Goal: Transaction & Acquisition: Purchase product/service

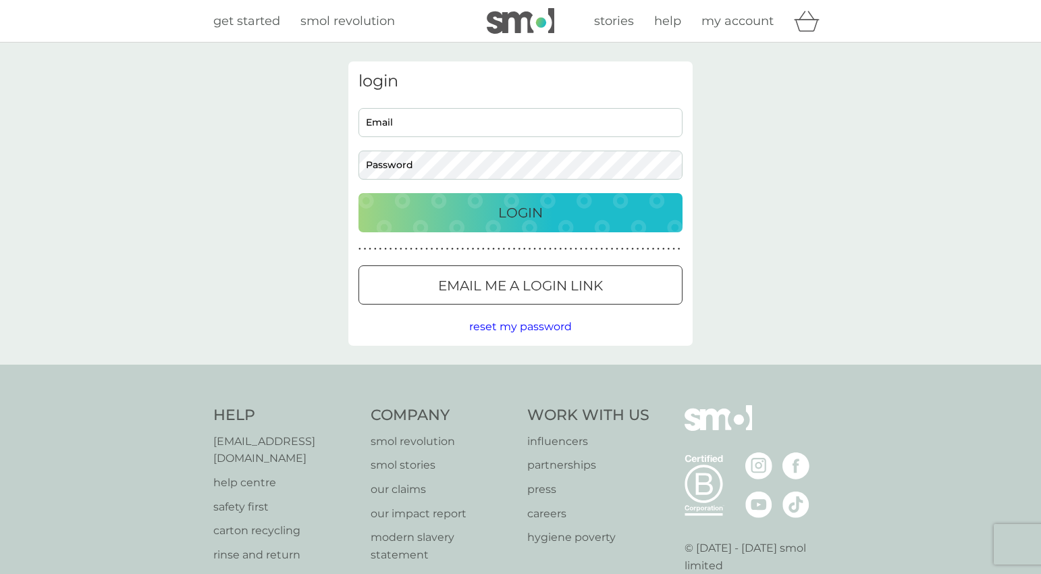
click at [541, 126] on input "Email" at bounding box center [521, 122] width 324 height 29
type input "annakedmondson@gmail.com"
click at [359, 193] on button "Login" at bounding box center [521, 212] width 324 height 39
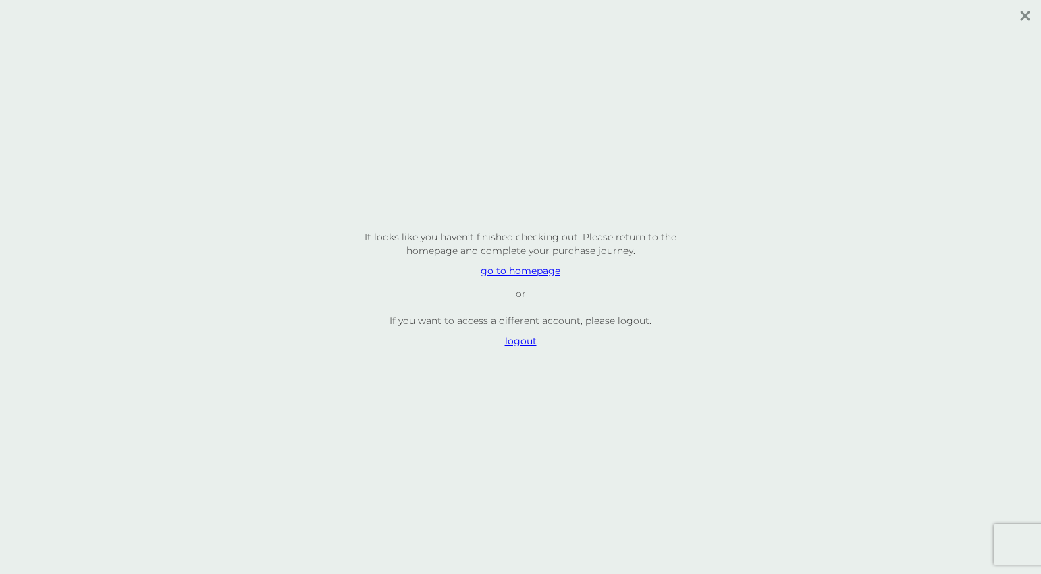
click at [523, 272] on p "go to homepage" at bounding box center [520, 271] width 351 height 14
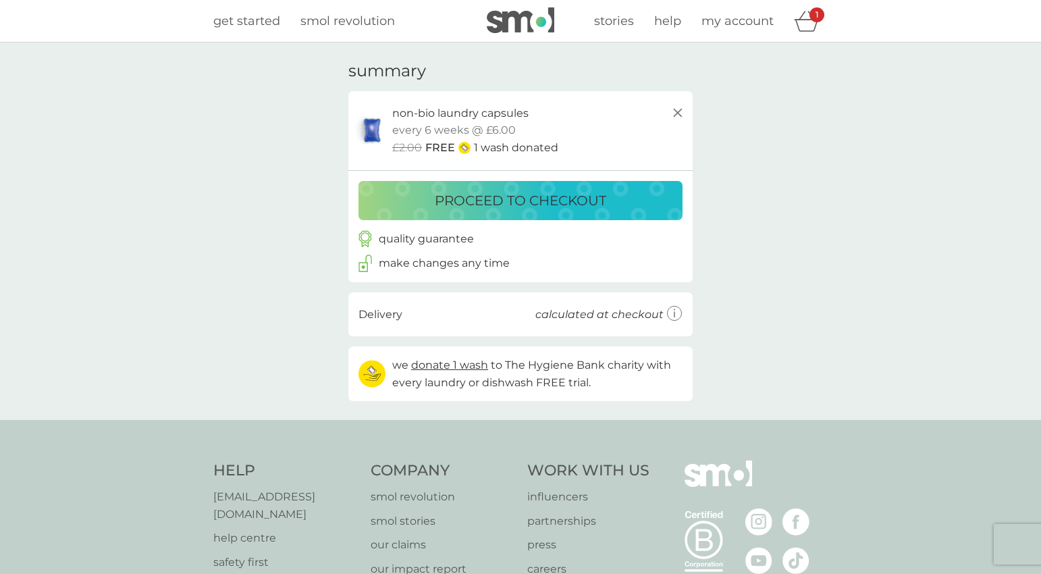
click at [496, 203] on p "proceed to checkout" at bounding box center [521, 201] width 172 height 22
click at [256, 21] on span "get started" at bounding box center [246, 21] width 67 height 15
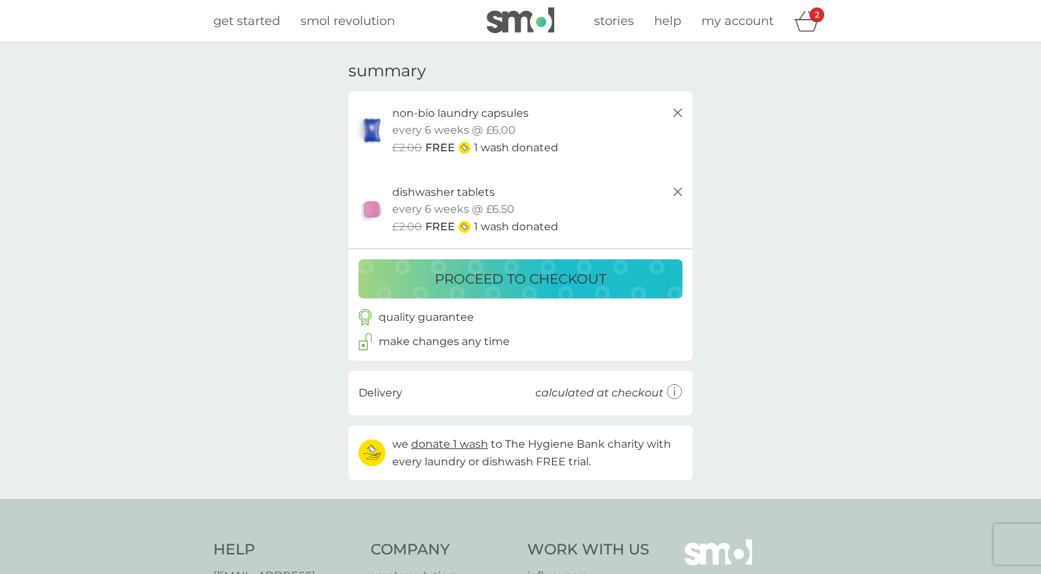
click at [253, 22] on span "get started" at bounding box center [246, 21] width 67 height 15
click at [551, 279] on p "proceed to checkout" at bounding box center [521, 279] width 172 height 22
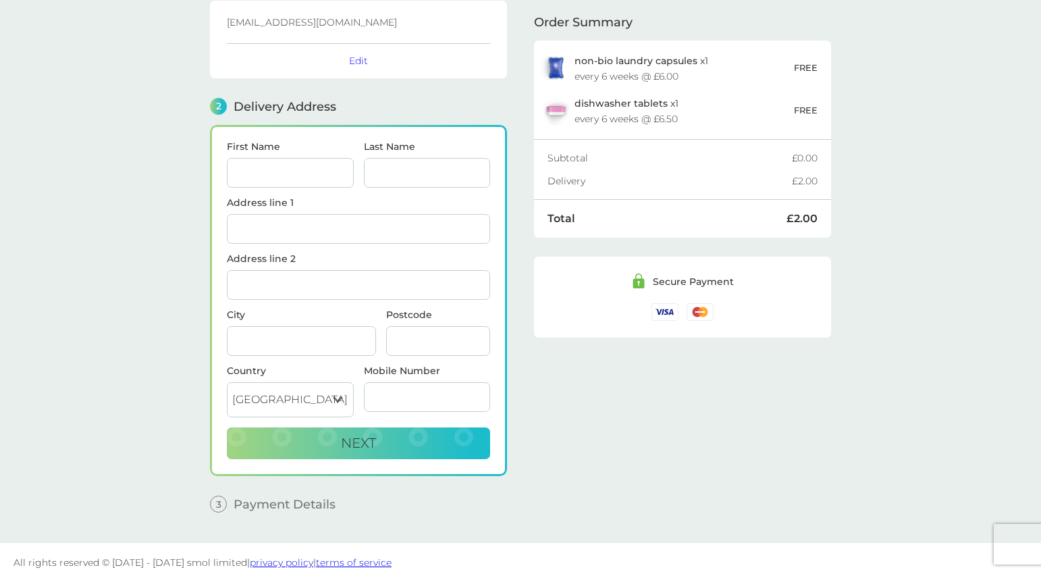
scroll to position [96, 0]
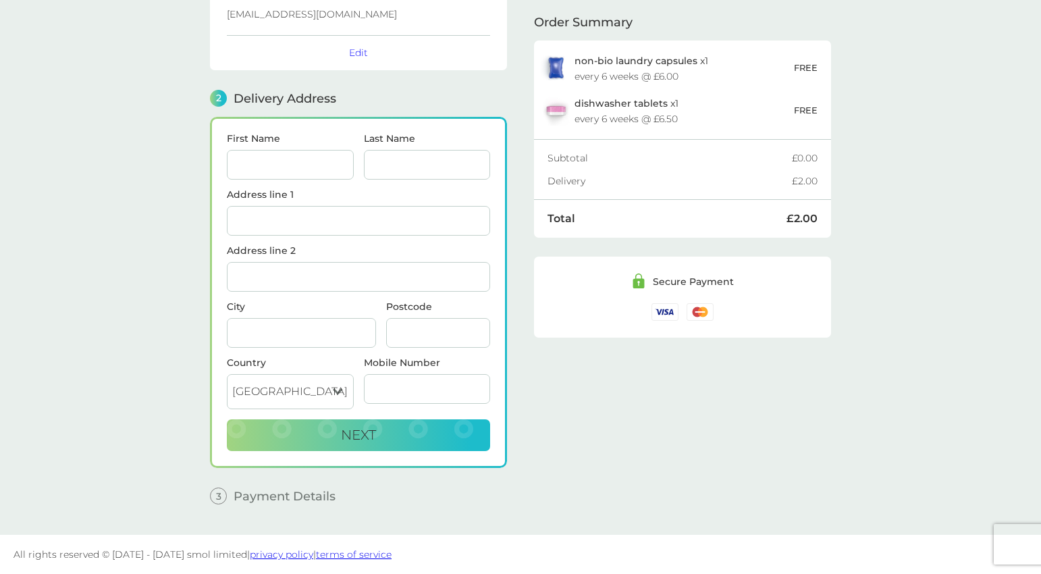
click at [259, 165] on input "First Name" at bounding box center [290, 165] width 127 height 30
type input "[PERSON_NAME]"
type input "58 RAMSAY ROAD"
type input "LONDON"
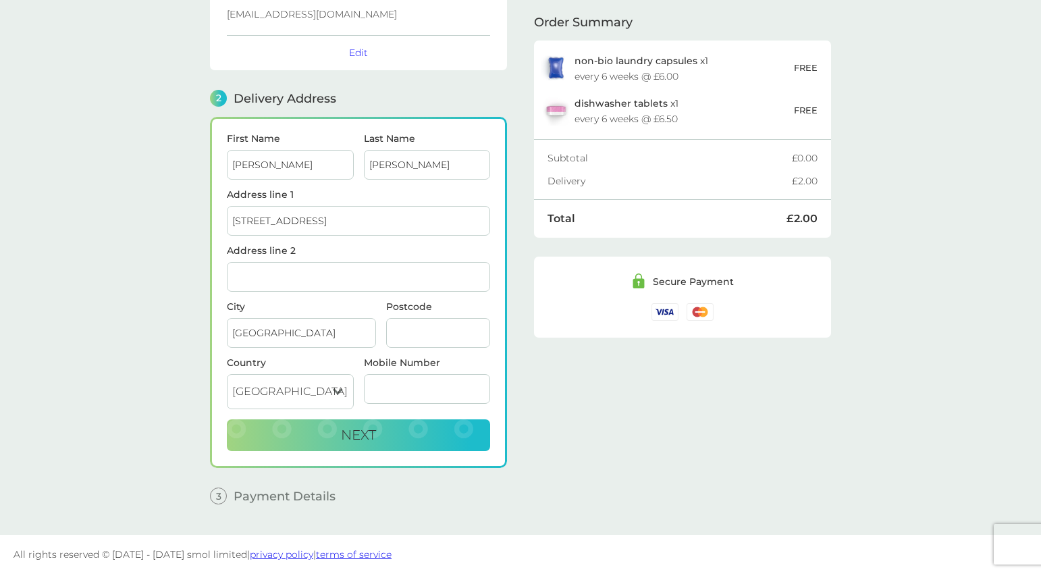
type input "E7 9EW"
type input "07710281115"
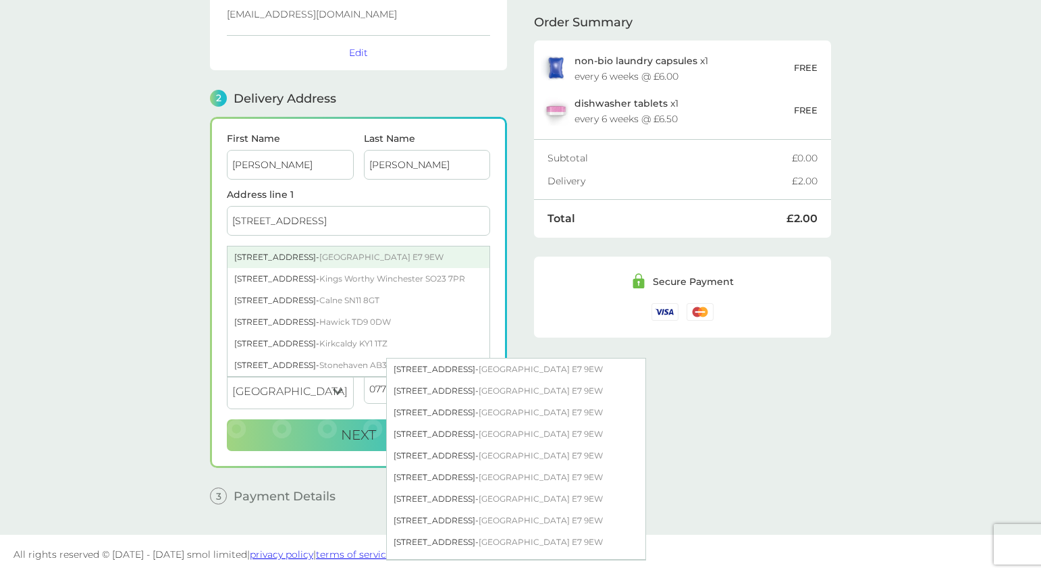
click at [299, 261] on div "58 Ramsay Road - London E7 9EW" at bounding box center [359, 258] width 262 height 22
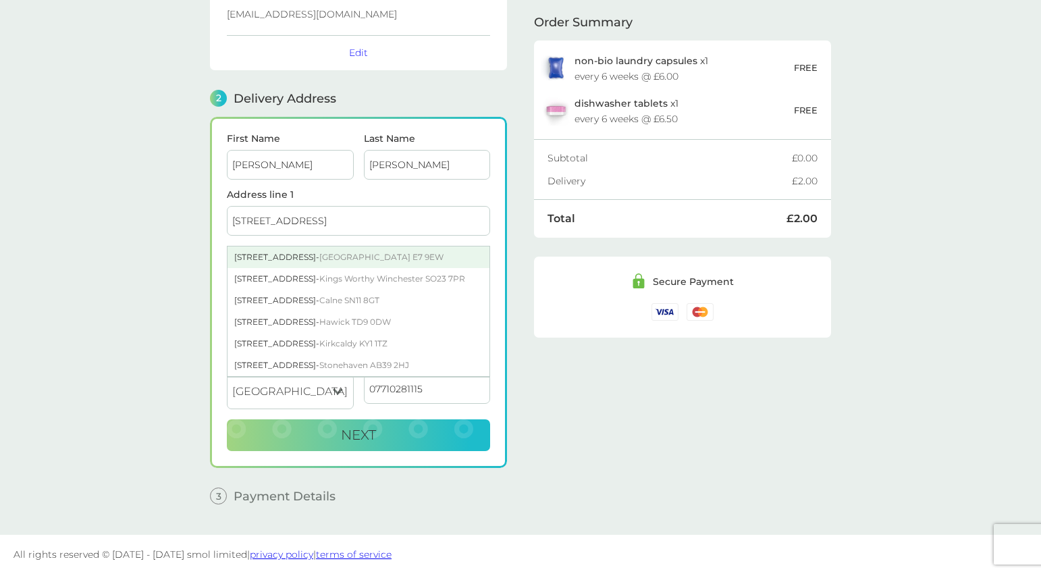
type input "[STREET_ADDRESS]"
type input "[GEOGRAPHIC_DATA]"
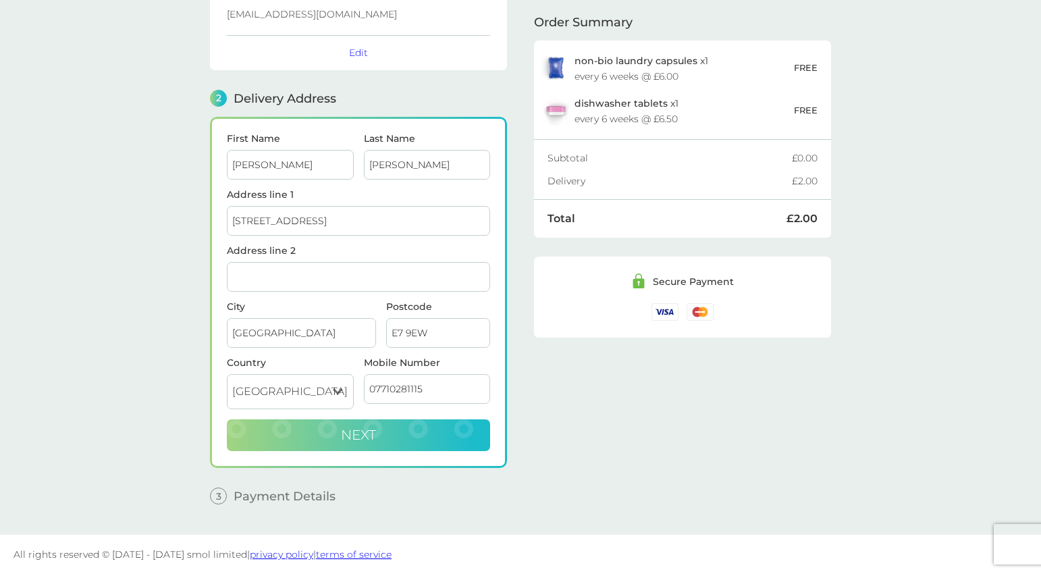
click at [363, 437] on span "Next" at bounding box center [358, 435] width 35 height 16
checkbox input "true"
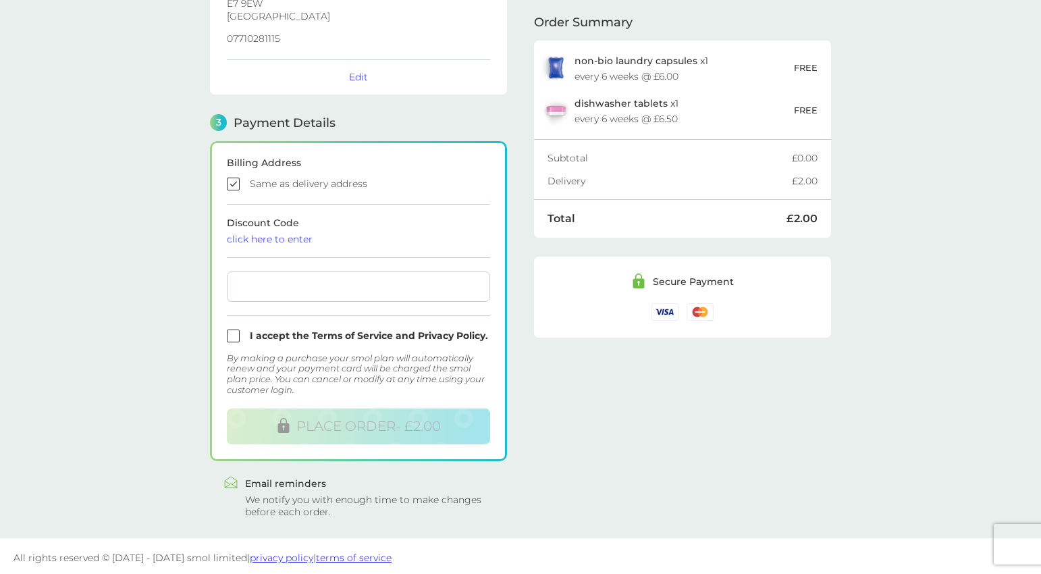
scroll to position [282, 0]
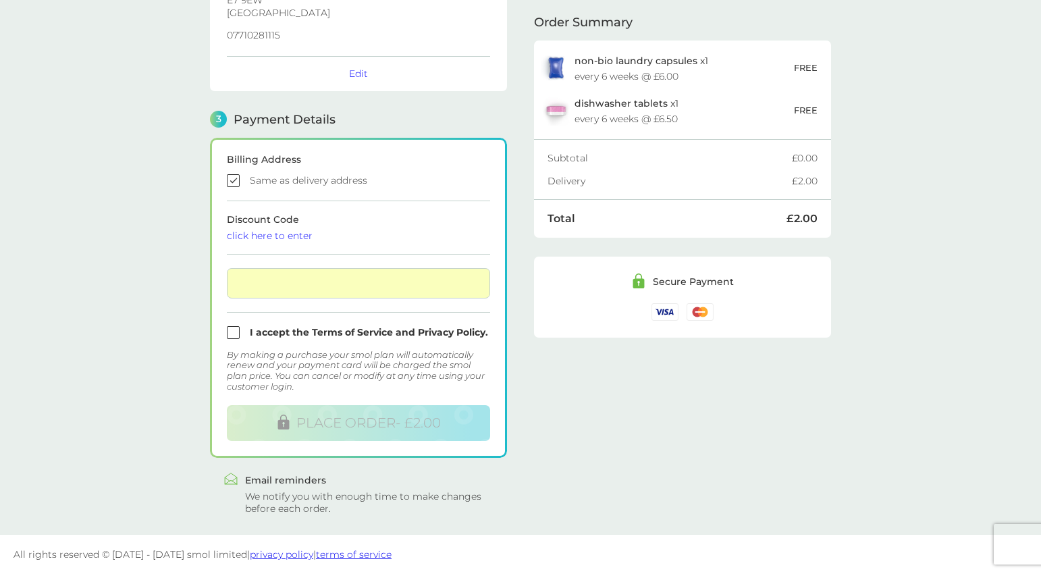
click at [236, 331] on input "checkbox" at bounding box center [358, 332] width 263 height 13
checkbox input "true"
click at [268, 236] on div "click here to enter" at bounding box center [358, 235] width 263 height 9
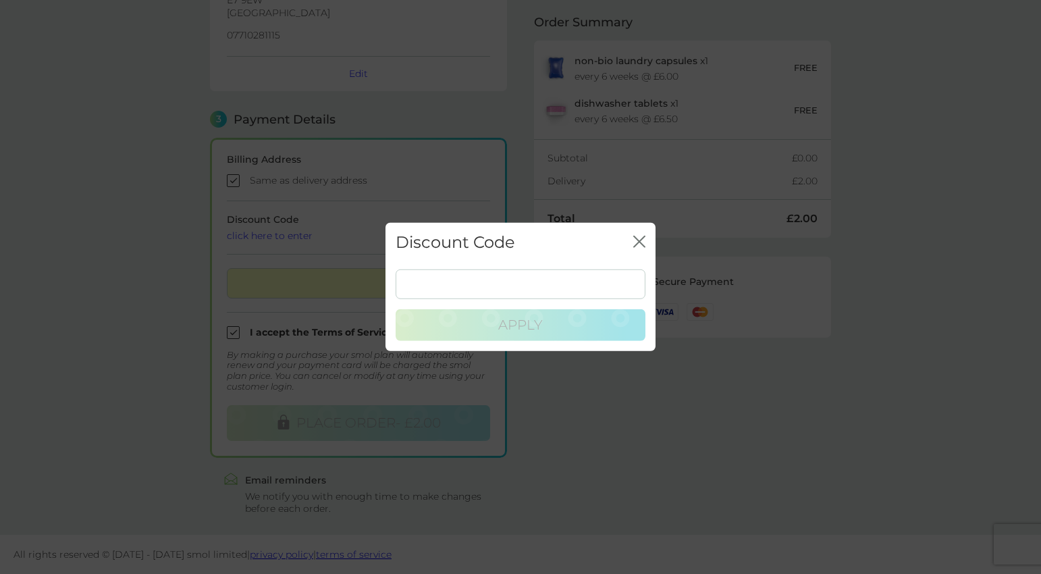
click at [644, 241] on icon "close" at bounding box center [639, 242] width 12 height 12
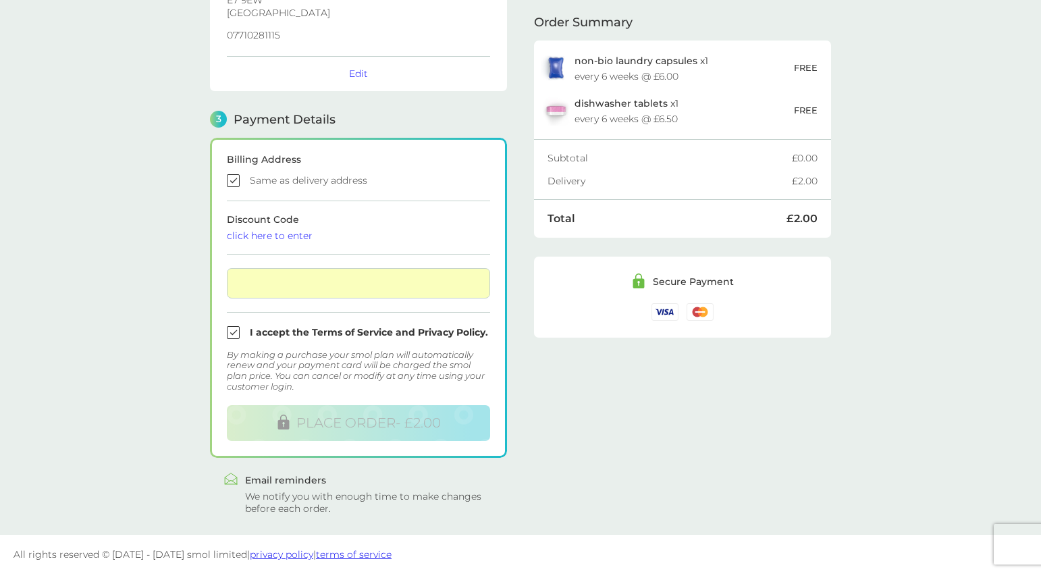
click at [308, 236] on div "click here to enter" at bounding box center [358, 235] width 263 height 9
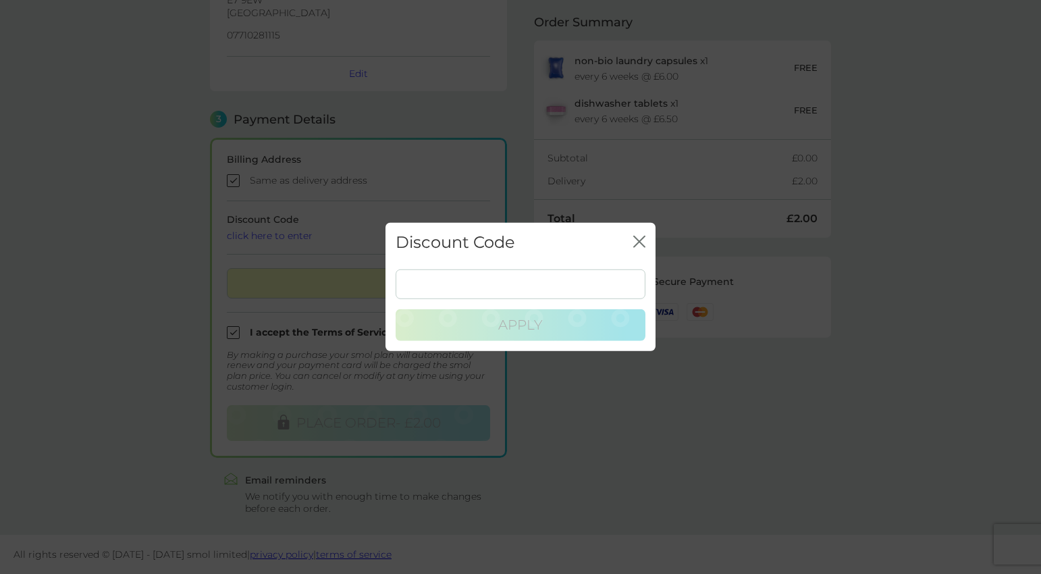
click at [513, 155] on div "Discount Code close Apply" at bounding box center [520, 287] width 1041 height 574
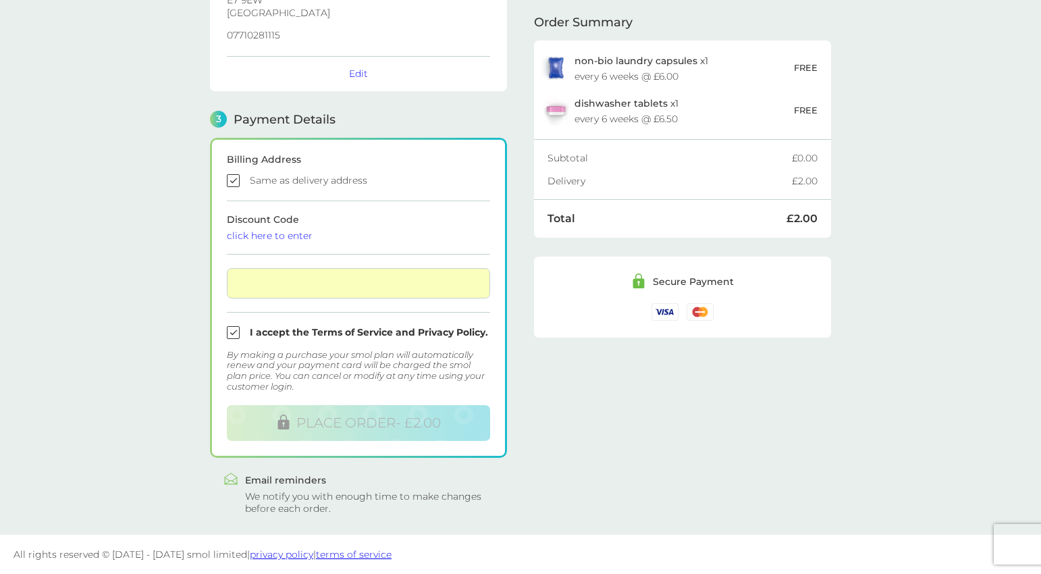
click at [261, 240] on div "click here to enter" at bounding box center [358, 235] width 263 height 9
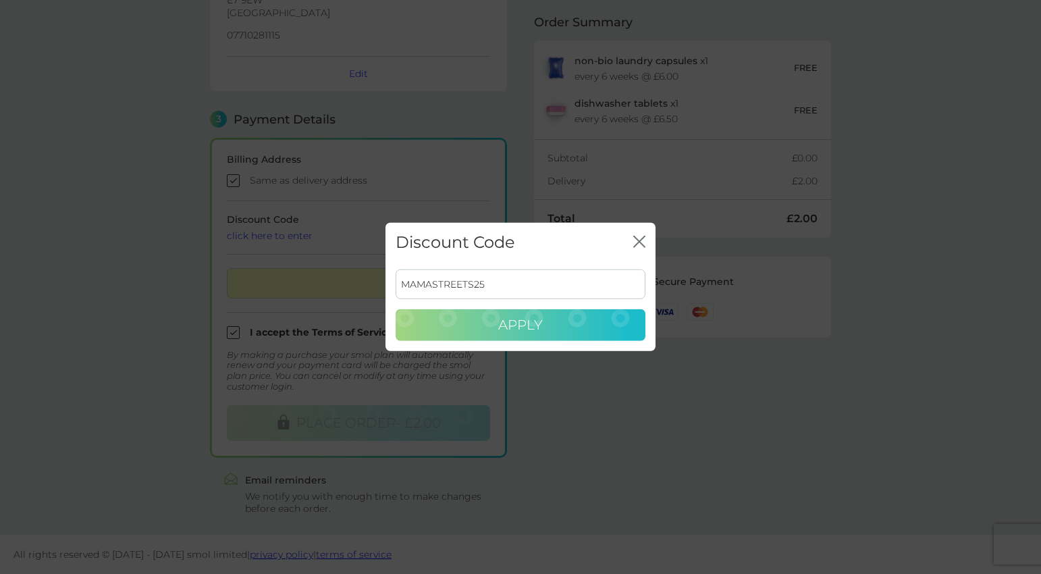
type input "MAMASTREETS25"
click at [511, 326] on span "Apply" at bounding box center [520, 325] width 45 height 16
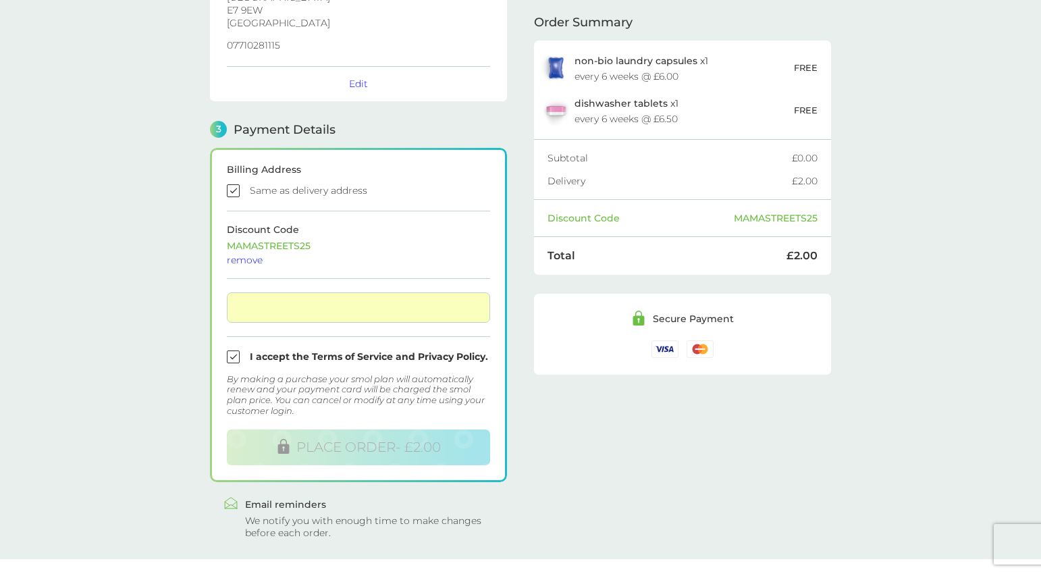
scroll to position [296, 0]
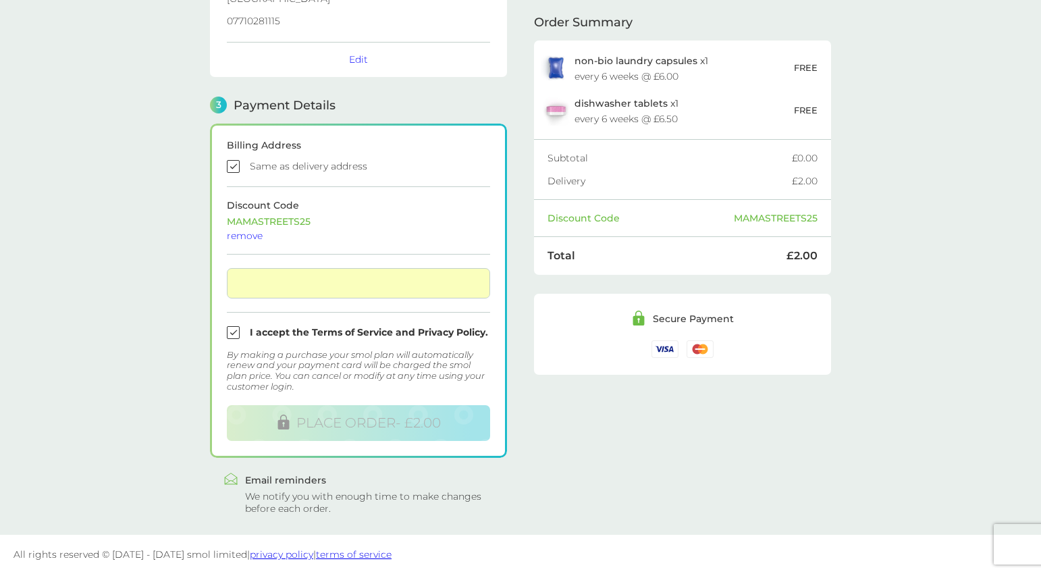
click at [355, 444] on div "Billing Address Same as delivery address Discount Code MAMASTREETS25 remove I a…" at bounding box center [358, 291] width 297 height 334
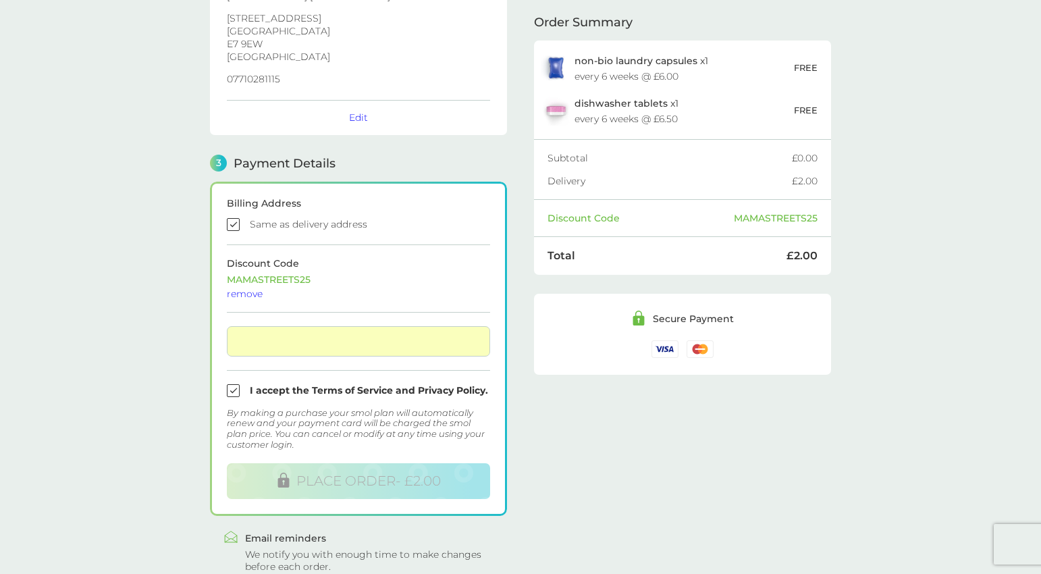
click at [314, 278] on div "MAMASTREETS25 remove" at bounding box center [358, 287] width 263 height 24
click at [251, 292] on div "remove" at bounding box center [358, 293] width 263 height 9
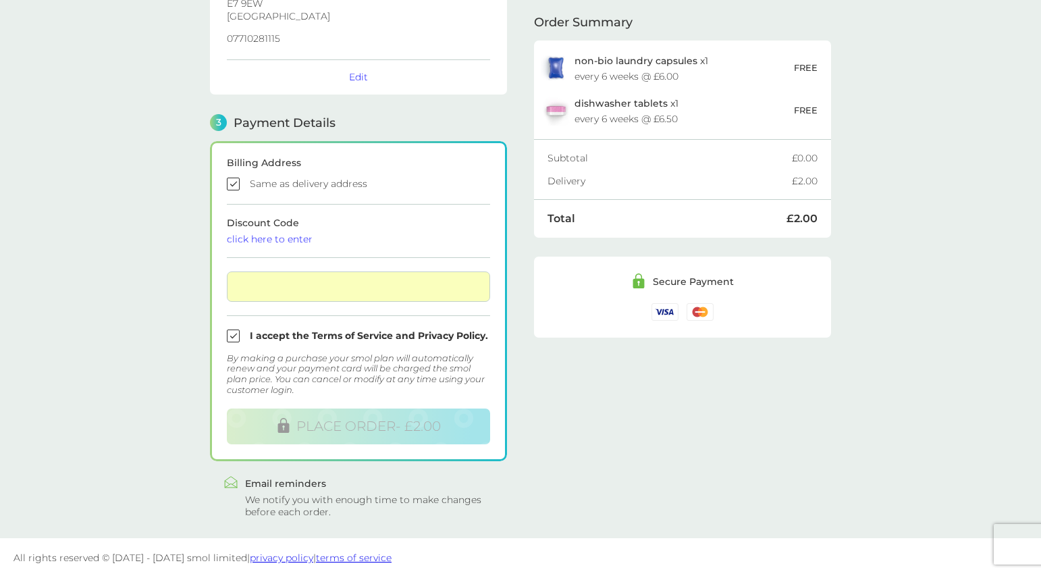
scroll to position [282, 0]
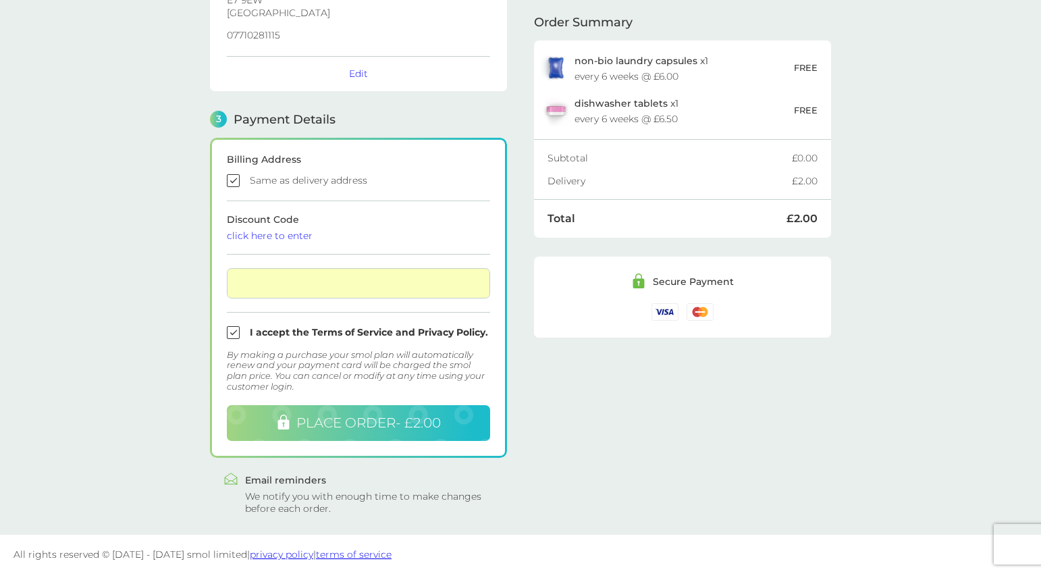
click at [361, 419] on span "PLACE ORDER - £2.00" at bounding box center [368, 423] width 145 height 16
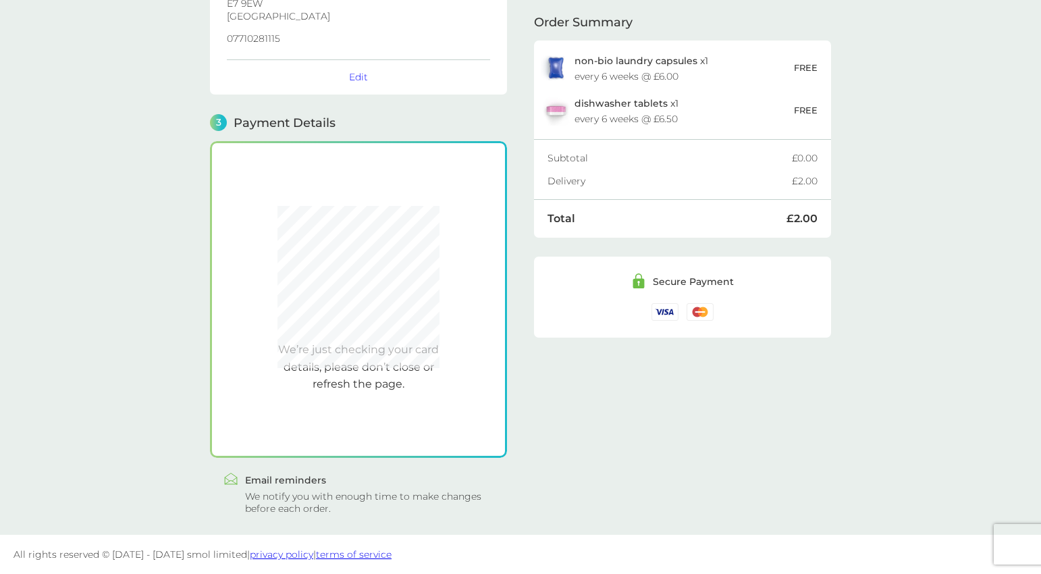
scroll to position [279, 0]
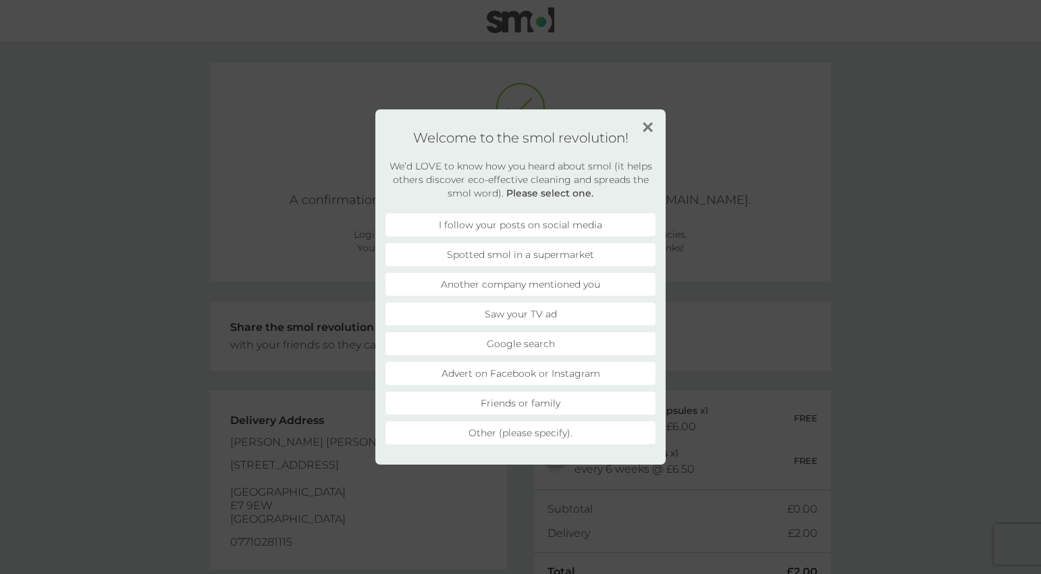
click at [651, 119] on div "Welcome to the smol revolution! We’d LOVE to know how you heard about smol (it …" at bounding box center [521, 286] width 290 height 355
